Goal: Find contact information: Find contact information

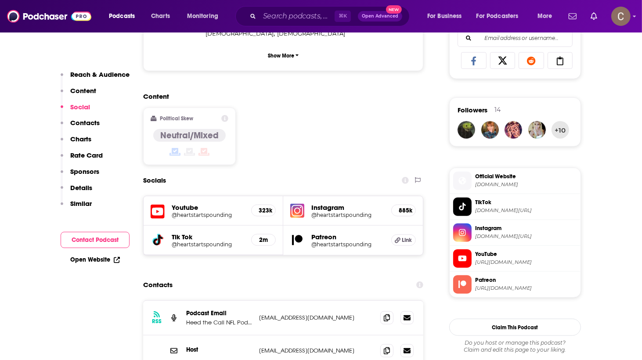
scroll to position [652, 0]
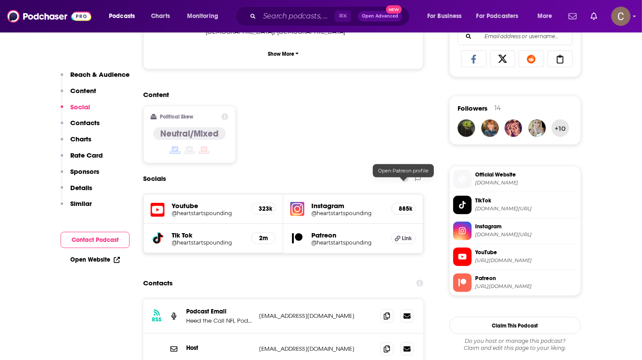
click at [410, 235] on span "Link" at bounding box center [407, 238] width 10 height 7
click at [389, 345] on icon at bounding box center [387, 348] width 6 height 7
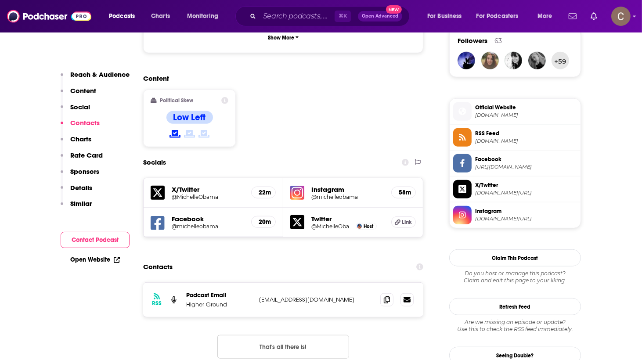
scroll to position [646, 0]
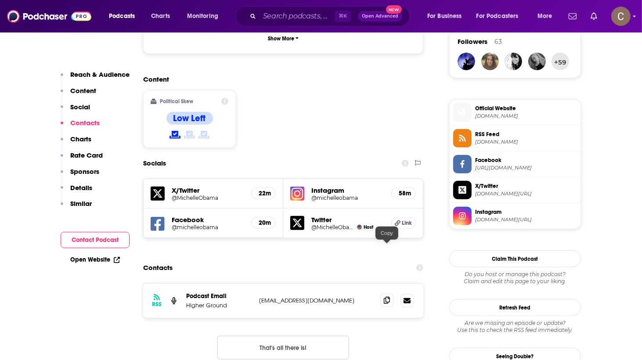
click at [391, 294] on span at bounding box center [386, 300] width 13 height 13
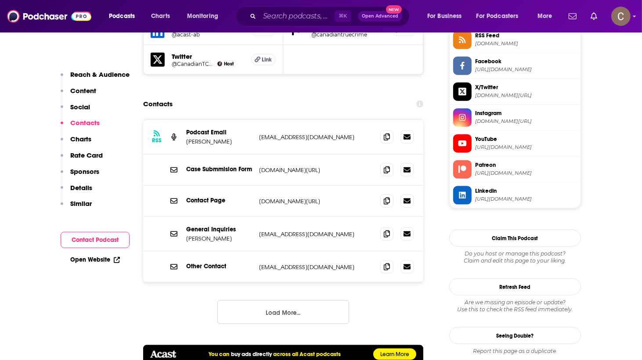
scroll to position [824, 0]
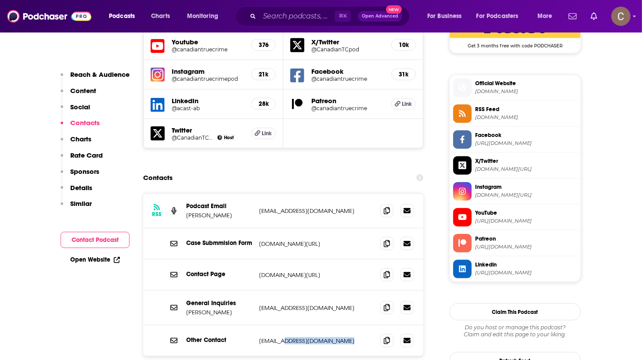
drag, startPoint x: 351, startPoint y: 303, endPoint x: 285, endPoint y: 299, distance: 66.9
click at [285, 337] on p "contact@canadiantruecrime.ca" at bounding box center [316, 340] width 114 height 7
copy p "canadiantruecrime.ca"
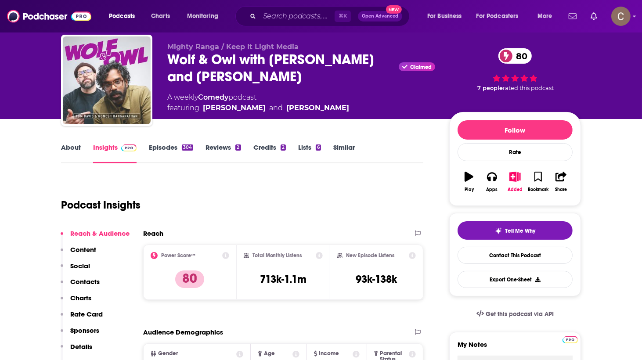
scroll to position [25, 0]
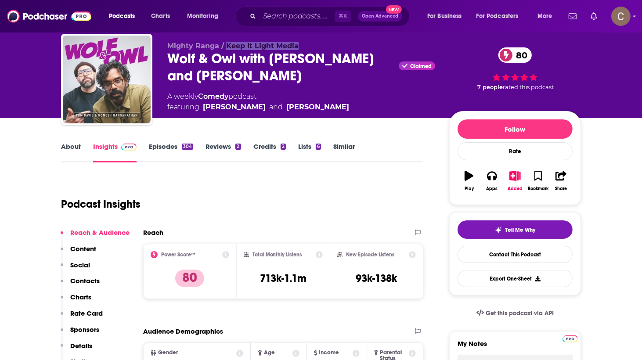
drag, startPoint x: 307, startPoint y: 47, endPoint x: 226, endPoint y: 47, distance: 81.3
click at [226, 47] on p "Mighty Ranga / Keep It Light Media" at bounding box center [301, 46] width 268 height 8
copy span "Keep It Light Media"
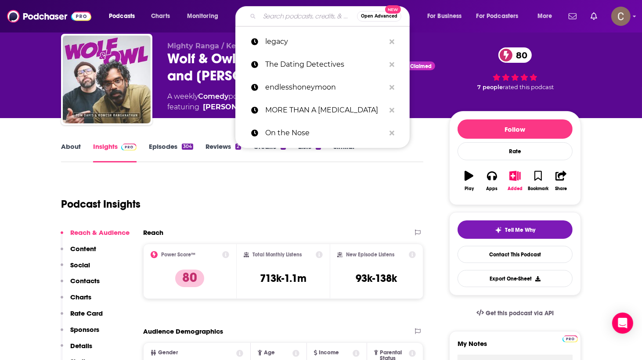
click at [284, 17] on input "Search podcasts, credits, & more..." at bounding box center [309, 16] width 98 height 14
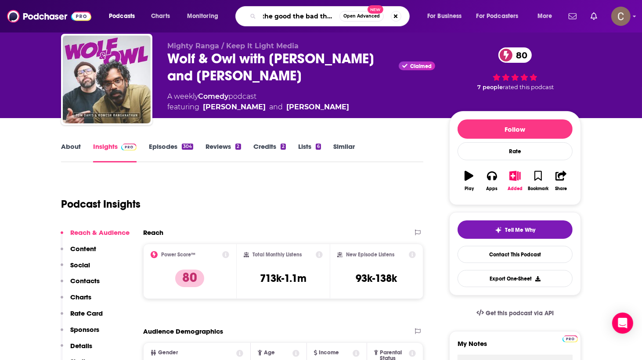
scroll to position [0, 0]
type input "the good the bad the football"
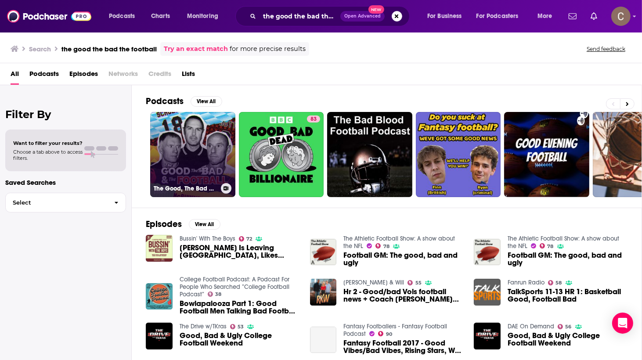
click at [199, 128] on link "The Good, The Bad & The Football" at bounding box center [192, 154] width 85 height 85
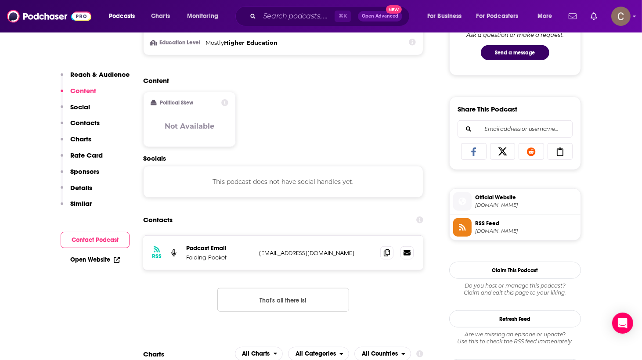
scroll to position [486, 0]
